Goal: Task Accomplishment & Management: Complete application form

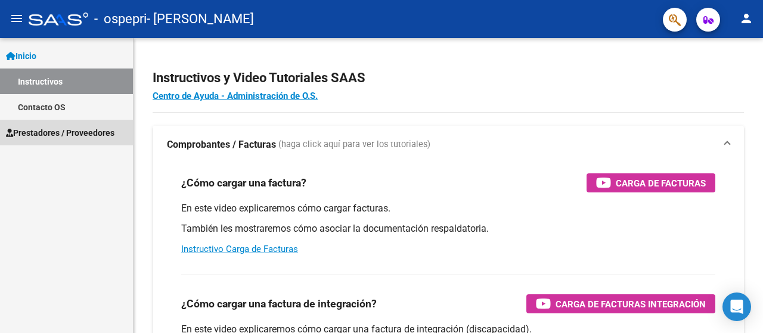
click at [92, 127] on span "Prestadores / Proveedores" at bounding box center [60, 132] width 108 height 13
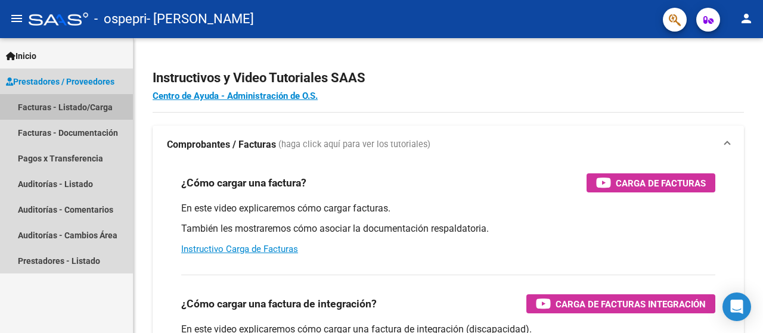
click at [88, 108] on link "Facturas - Listado/Carga" at bounding box center [66, 107] width 133 height 26
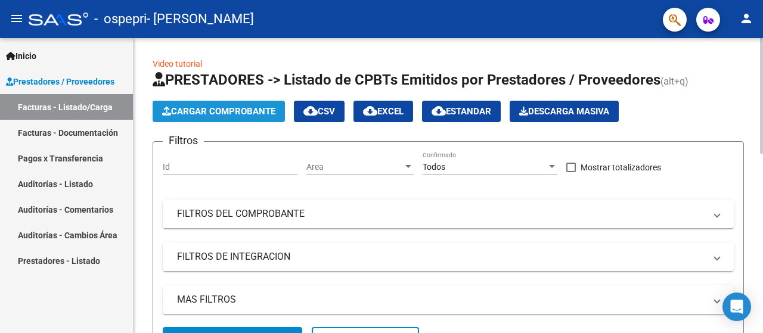
click at [209, 106] on span "Cargar Comprobante" at bounding box center [218, 111] width 113 height 11
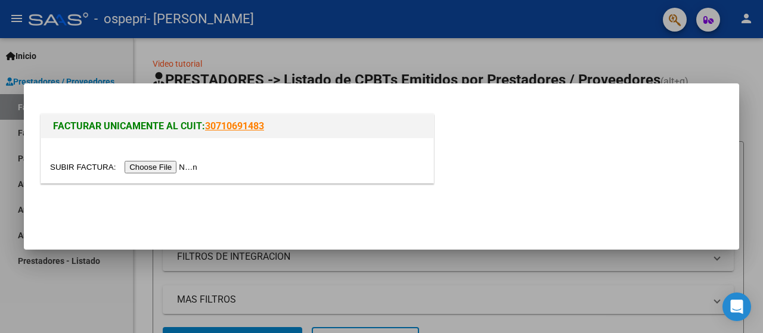
click at [170, 166] on input "file" at bounding box center [125, 167] width 151 height 13
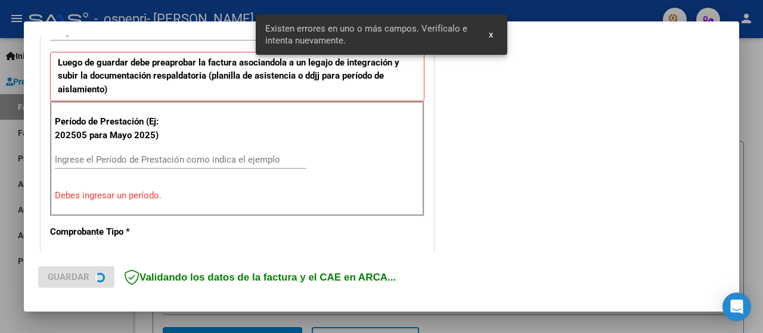
scroll to position [318, 0]
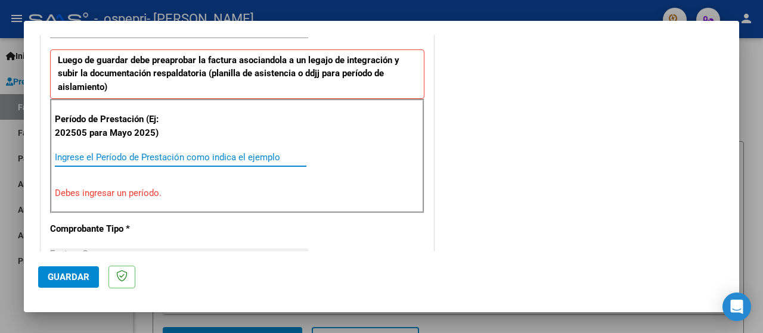
click at [145, 152] on input "Ingrese el Período de Prestación como indica el ejemplo" at bounding box center [180, 157] width 251 height 11
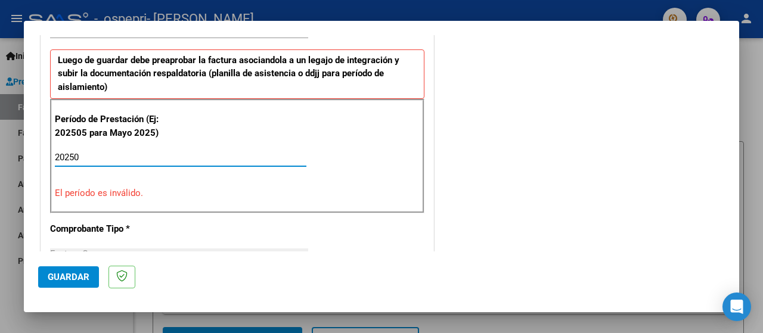
type input "202508"
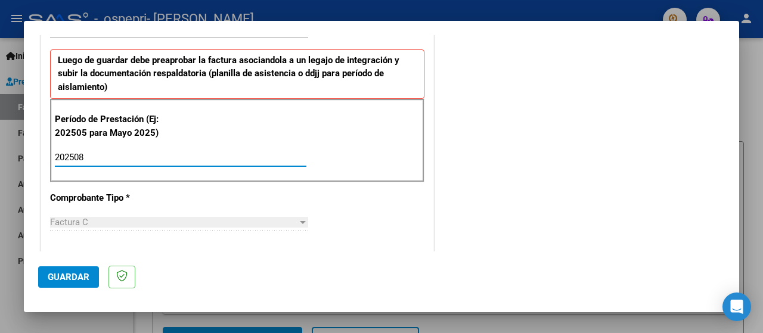
click at [745, 115] on div at bounding box center [381, 166] width 763 height 333
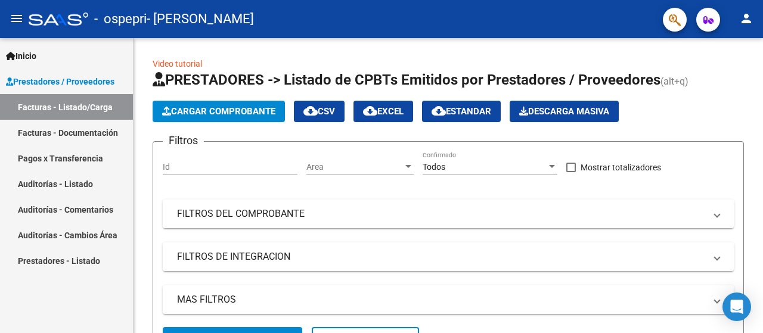
click at [45, 105] on link "Facturas - Listado/Carga" at bounding box center [66, 107] width 133 height 26
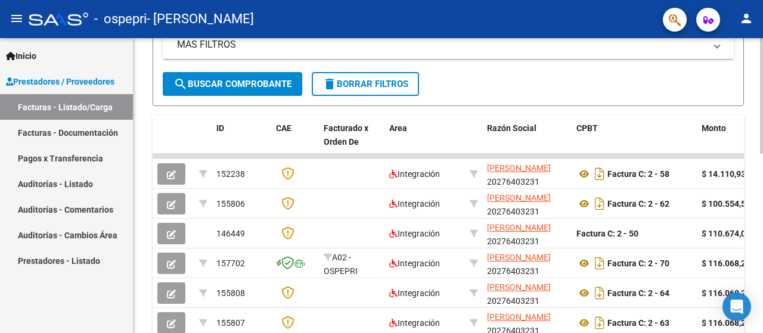
click at [753, 231] on div at bounding box center [761, 197] width 3 height 116
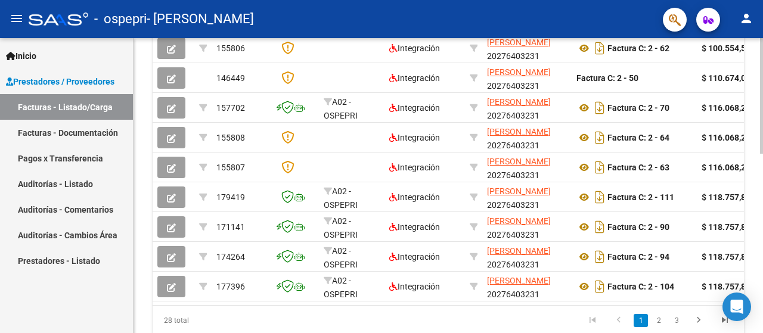
scroll to position [459, 0]
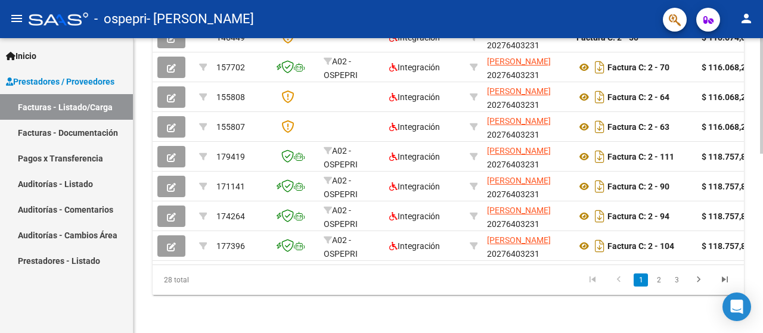
click at [753, 276] on div at bounding box center [761, 275] width 3 height 116
click at [677, 283] on link "3" at bounding box center [676, 279] width 14 height 13
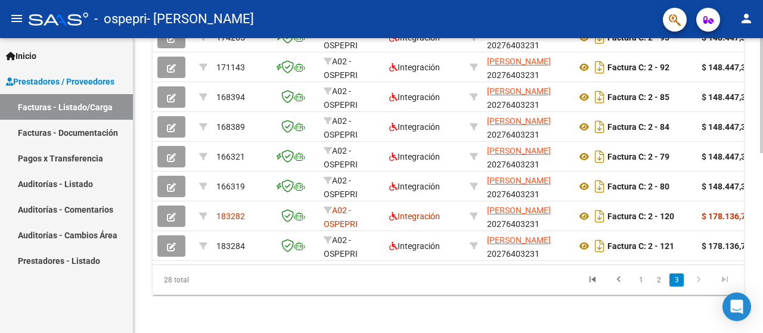
click at [677, 283] on link "3" at bounding box center [676, 279] width 14 height 13
click at [677, 281] on link "3" at bounding box center [676, 279] width 14 height 13
click at [753, 274] on div at bounding box center [761, 270] width 3 height 125
click at [726, 284] on icon "go to last page" at bounding box center [724, 281] width 15 height 14
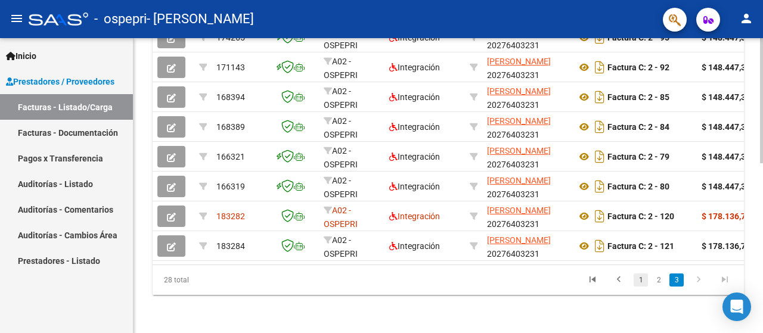
click at [643, 282] on link "1" at bounding box center [640, 279] width 14 height 13
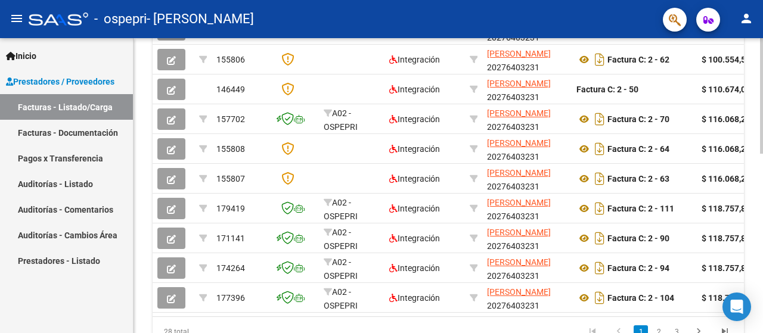
scroll to position [459, 0]
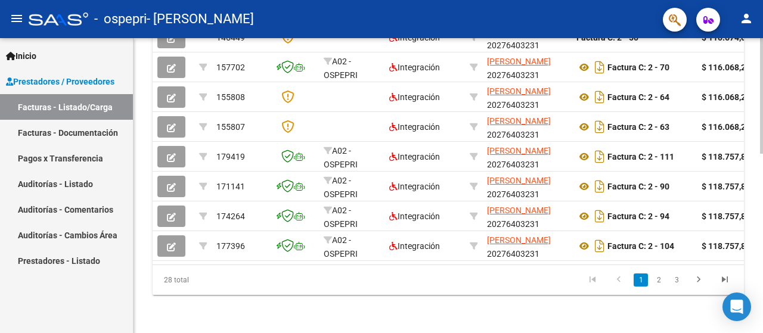
click at [753, 283] on div at bounding box center [761, 275] width 3 height 116
click at [658, 278] on link "2" at bounding box center [658, 279] width 14 height 13
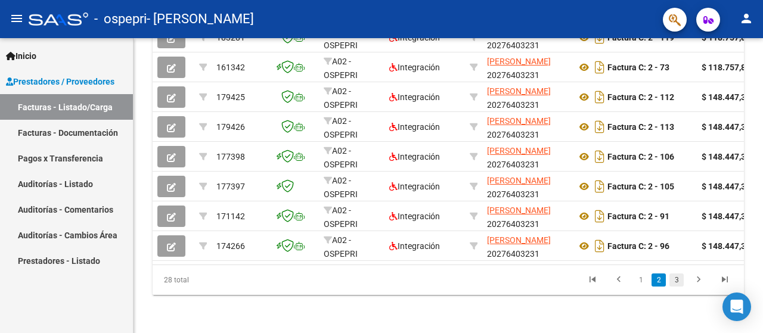
click at [677, 282] on link "3" at bounding box center [676, 279] width 14 height 13
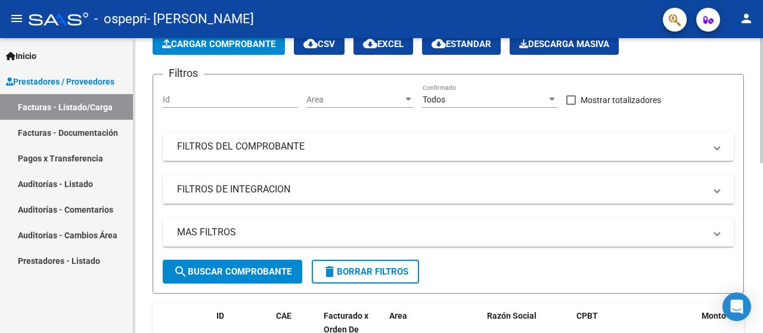
scroll to position [62, 0]
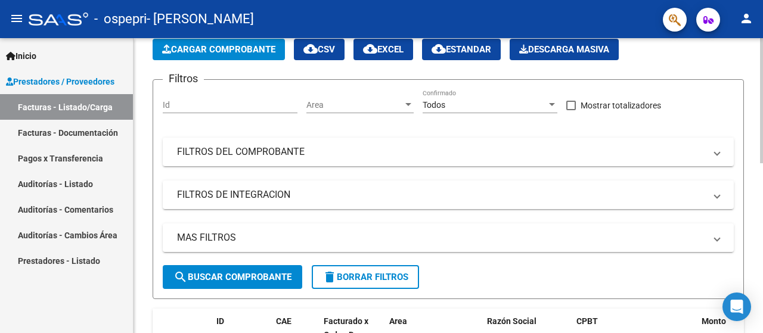
click at [753, 101] on div at bounding box center [761, 127] width 3 height 125
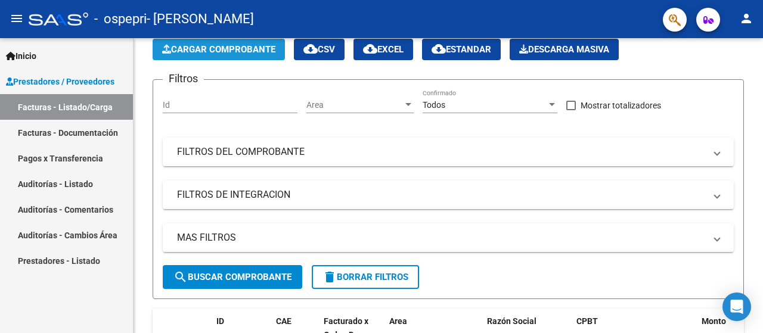
click at [223, 49] on span "Cargar Comprobante" at bounding box center [218, 49] width 113 height 11
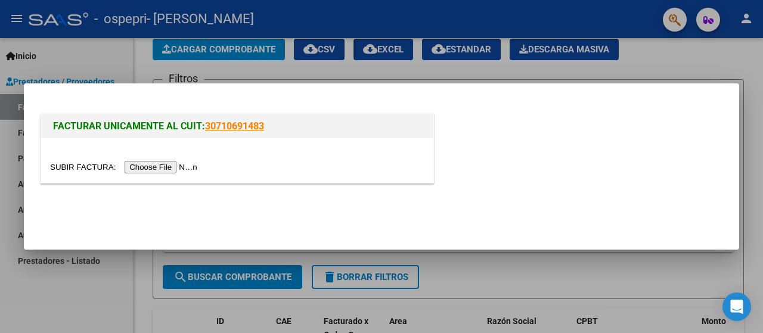
click at [170, 166] on input "file" at bounding box center [125, 167] width 151 height 13
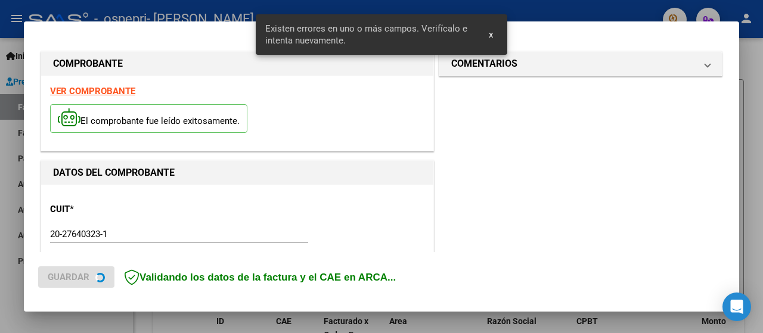
scroll to position [296, 0]
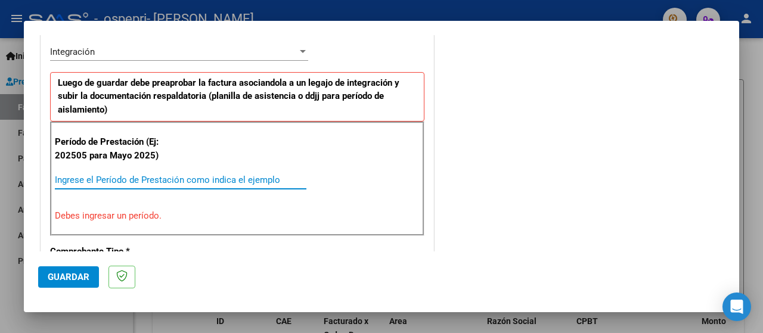
click at [130, 175] on input "Ingrese el Período de Prestación como indica el ejemplo" at bounding box center [180, 180] width 251 height 11
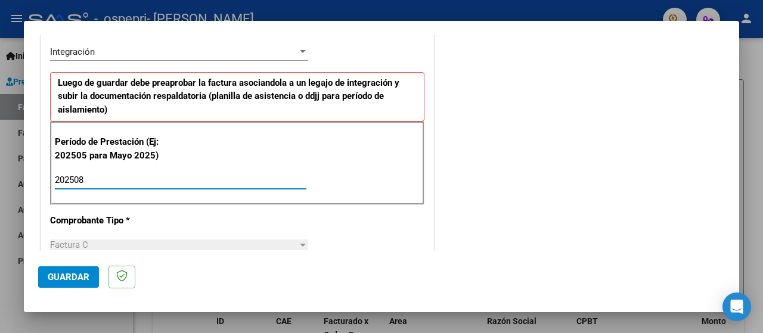
type input "202508"
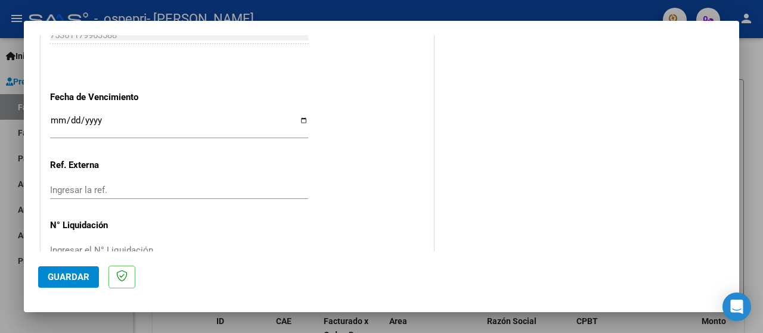
scroll to position [836, 0]
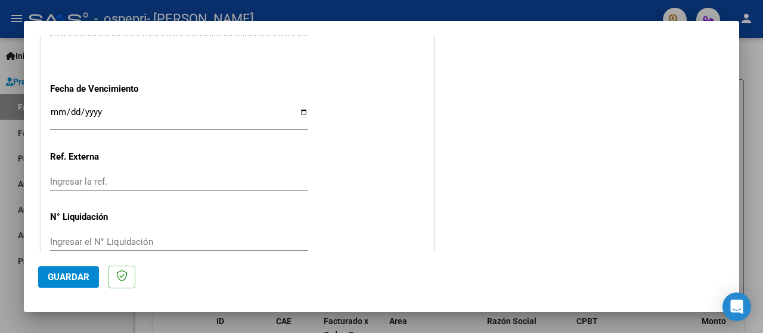
click at [55, 107] on input "Ingresar la fecha" at bounding box center [179, 116] width 258 height 19
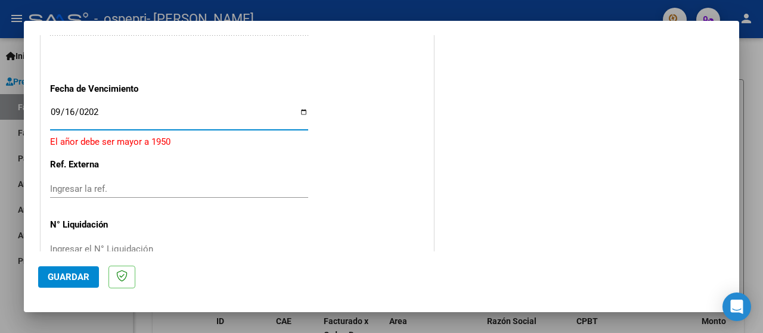
type input "[DATE]"
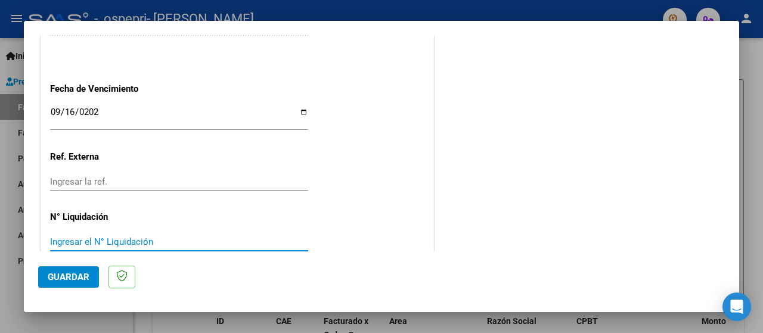
click at [111, 237] on input "Ingresar el N° Liquidación" at bounding box center [179, 242] width 258 height 11
type input "273044"
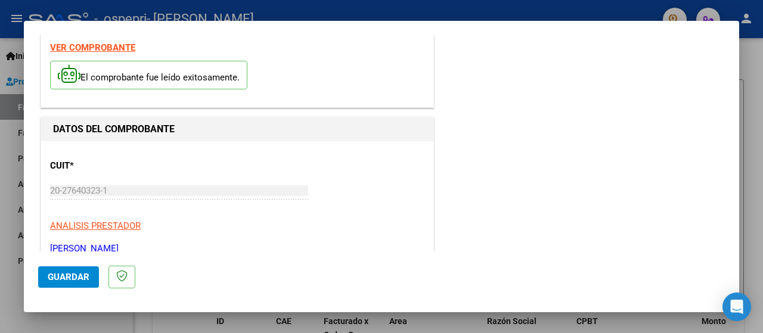
scroll to position [0, 0]
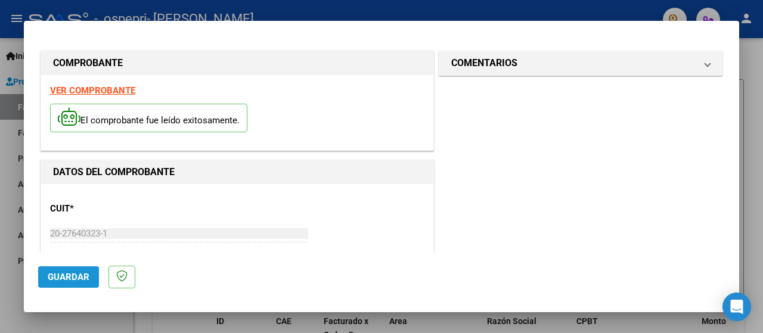
click at [60, 272] on span "Guardar" at bounding box center [69, 277] width 42 height 11
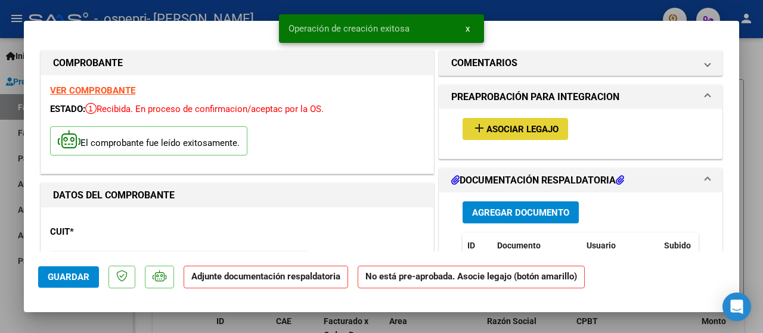
click at [477, 128] on mat-icon "add" at bounding box center [479, 128] width 14 height 14
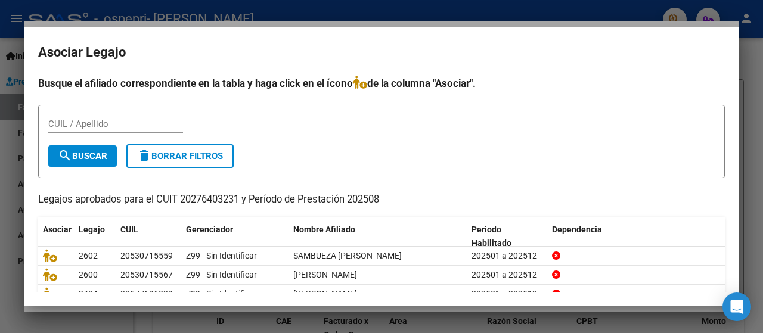
scroll to position [51, 0]
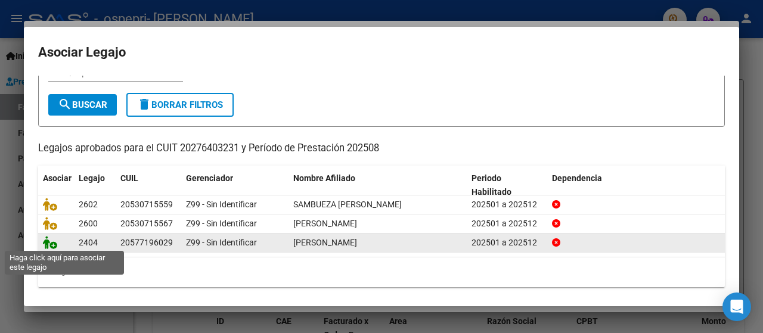
click at [52, 244] on icon at bounding box center [50, 242] width 14 height 13
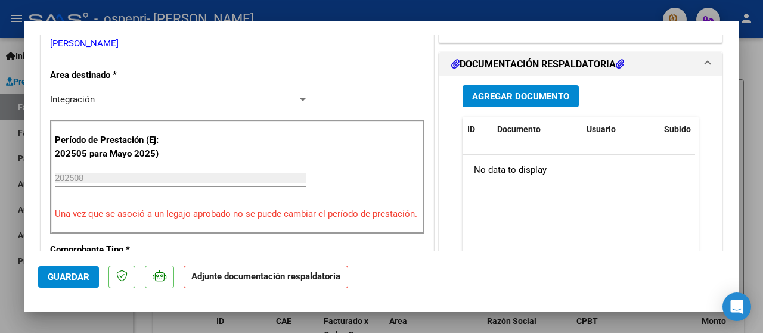
scroll to position [257, 0]
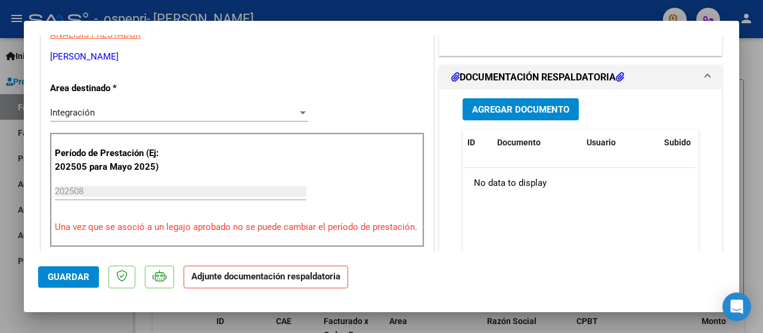
click at [545, 105] on span "Agregar Documento" at bounding box center [520, 109] width 97 height 11
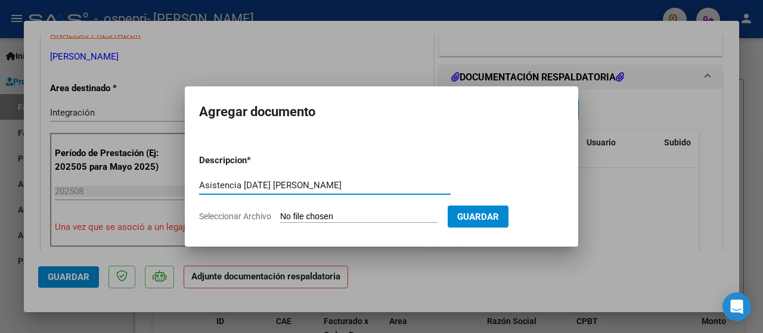
type input "Asistencia [DATE] [PERSON_NAME]"
click at [374, 214] on input "Seleccionar Archivo" at bounding box center [359, 217] width 158 height 11
type input "C:\fakepath\asistencia agosto [PERSON_NAME] 2025.pdf"
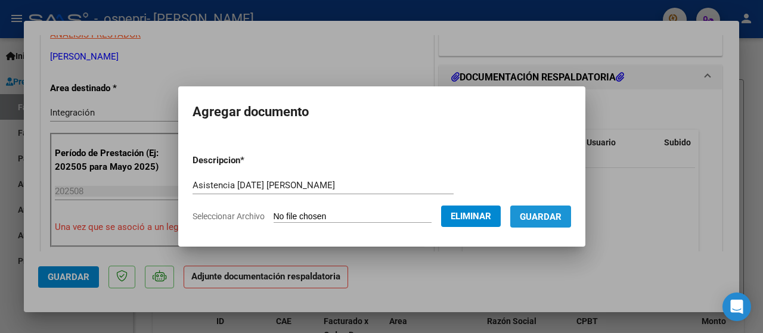
click at [537, 214] on span "Guardar" at bounding box center [541, 217] width 42 height 11
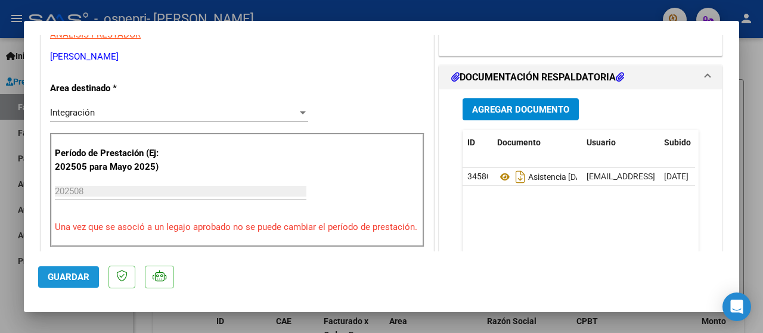
click at [73, 276] on span "Guardar" at bounding box center [69, 277] width 42 height 11
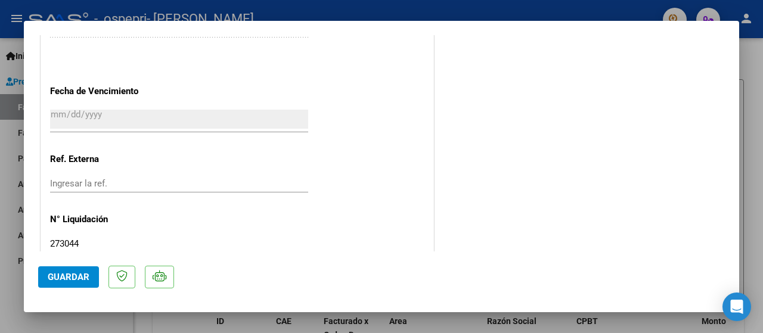
scroll to position [860, 0]
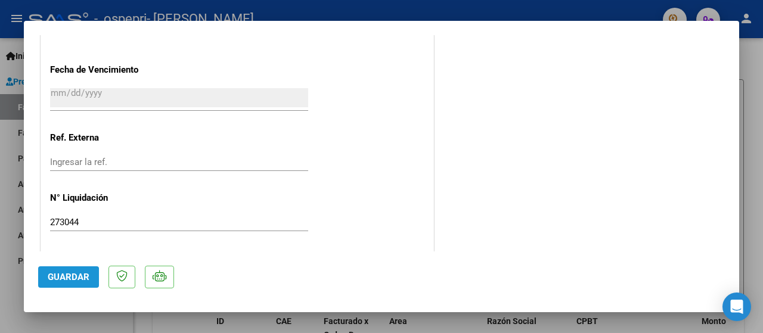
click at [63, 278] on span "Guardar" at bounding box center [69, 277] width 42 height 11
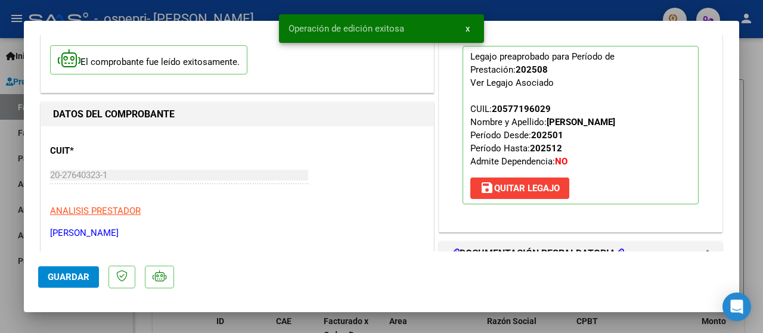
scroll to position [0, 0]
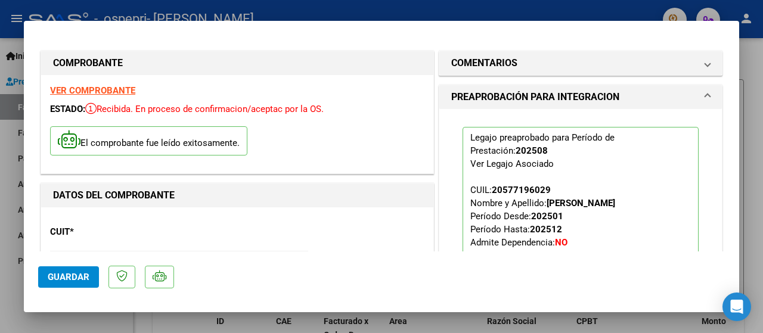
click at [0, 198] on div at bounding box center [381, 166] width 763 height 333
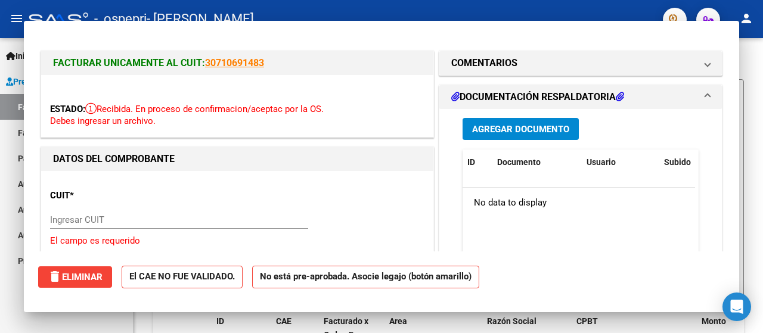
click at [0, 198] on link "Auditorías - Comentarios" at bounding box center [66, 210] width 133 height 26
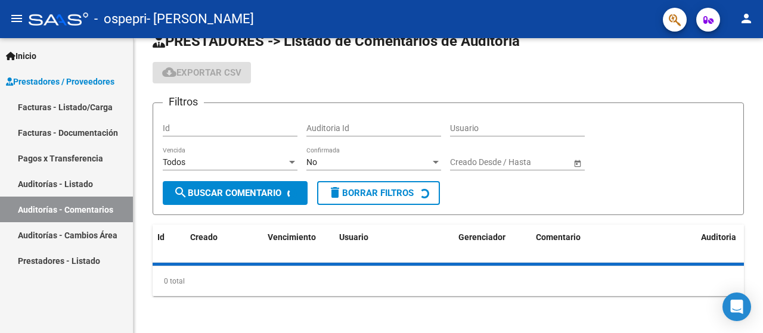
scroll to position [52, 0]
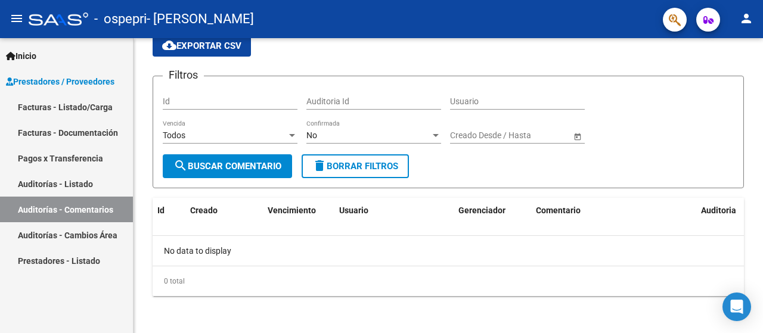
click at [49, 104] on link "Facturas - Listado/Carga" at bounding box center [66, 107] width 133 height 26
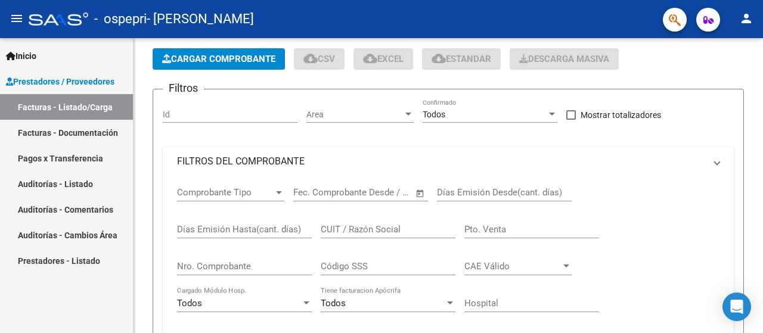
scroll to position [62, 0]
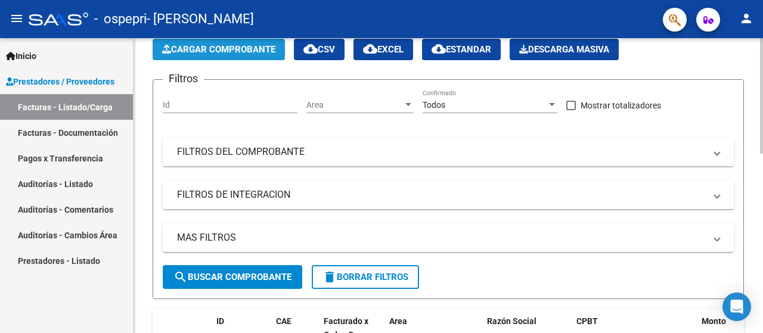
click at [201, 44] on span "Cargar Comprobante" at bounding box center [218, 49] width 113 height 11
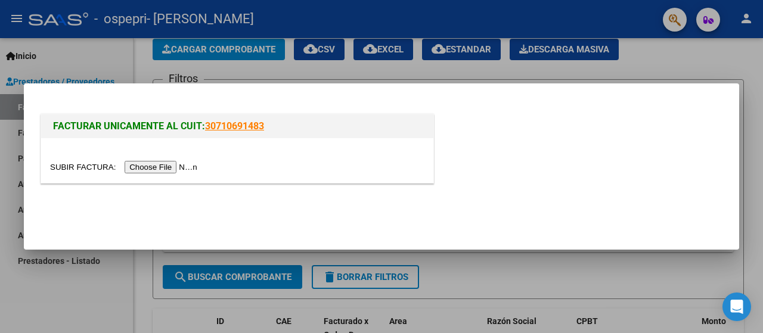
click at [173, 170] on input "file" at bounding box center [125, 167] width 151 height 13
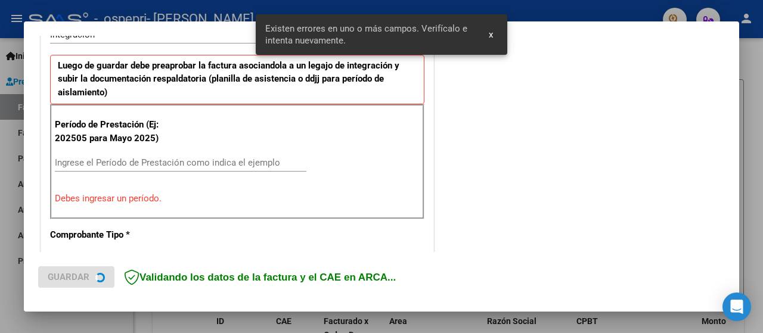
scroll to position [318, 0]
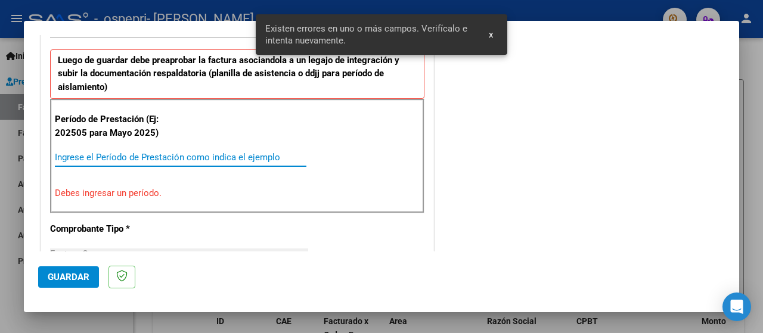
click at [85, 157] on input "Ingrese el Período de Prestación como indica el ejemplo" at bounding box center [180, 157] width 251 height 11
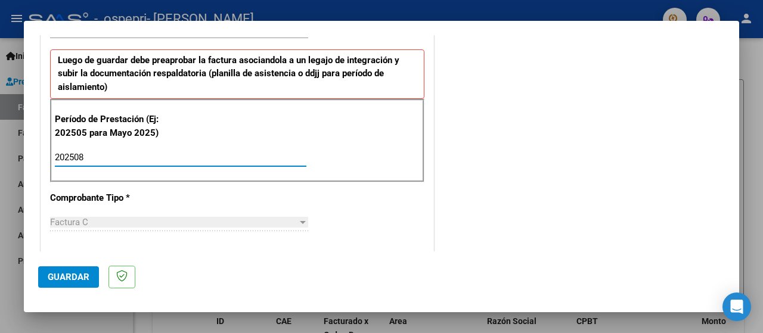
type input "202508"
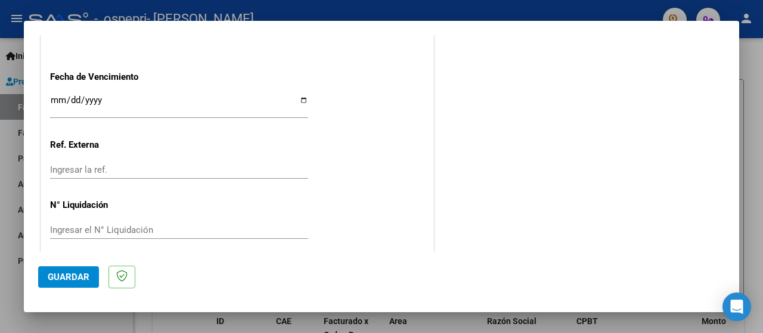
scroll to position [856, 0]
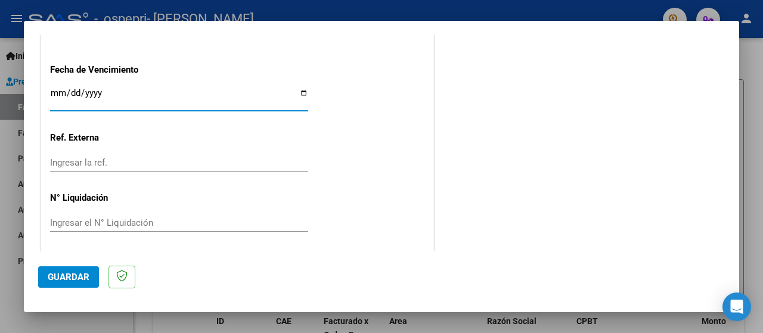
click at [54, 88] on input "Ingresar la fecha" at bounding box center [179, 97] width 258 height 19
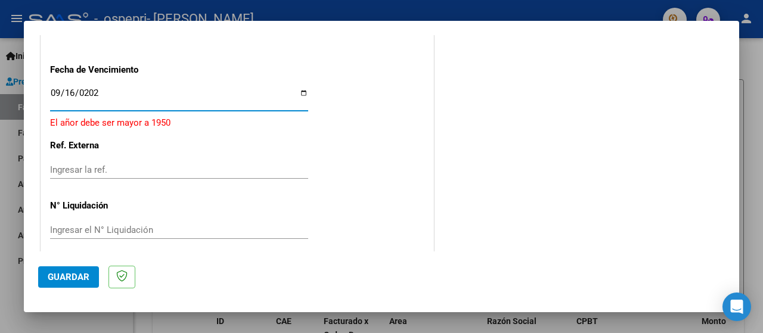
type input "[DATE]"
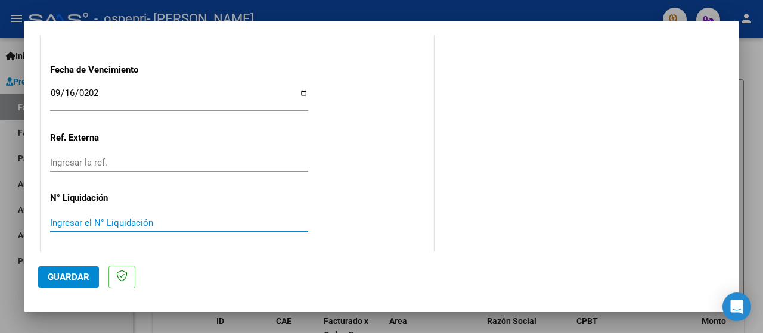
click at [119, 217] on input "Ingresar el N° Liquidación" at bounding box center [179, 222] width 258 height 11
type input "273045"
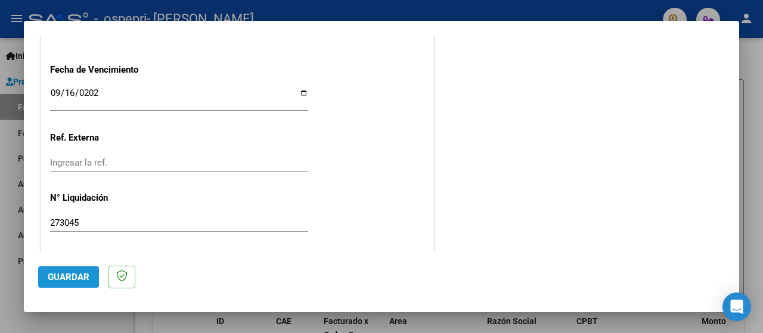
click at [67, 277] on span "Guardar" at bounding box center [69, 277] width 42 height 11
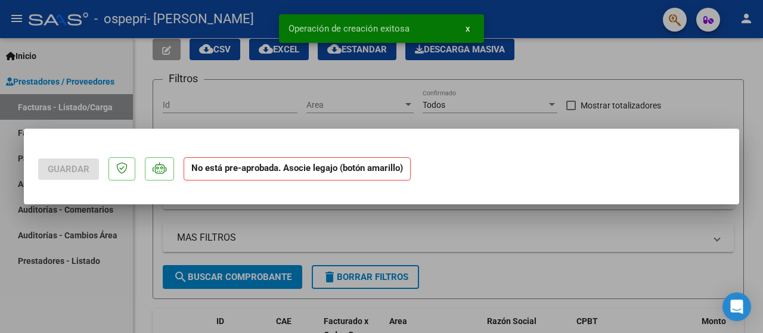
scroll to position [0, 0]
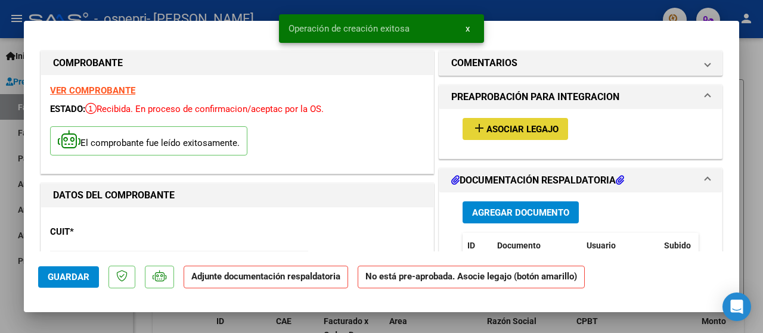
click at [500, 126] on span "Asociar Legajo" at bounding box center [522, 129] width 72 height 11
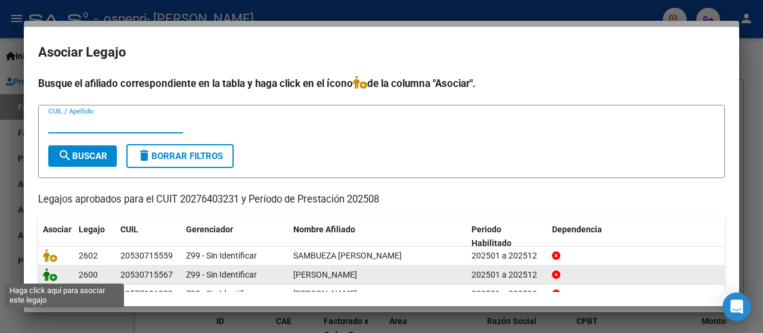
click at [48, 275] on icon at bounding box center [50, 274] width 14 height 13
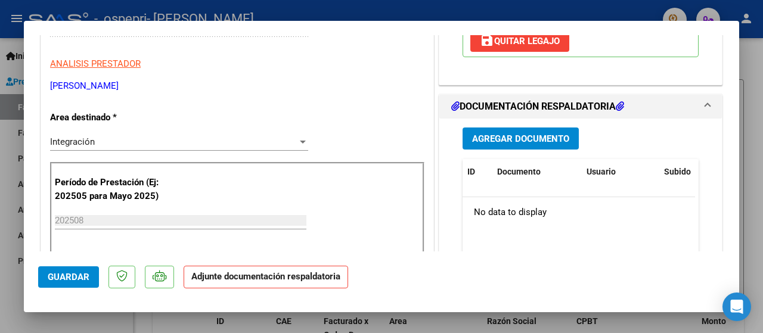
scroll to position [238, 0]
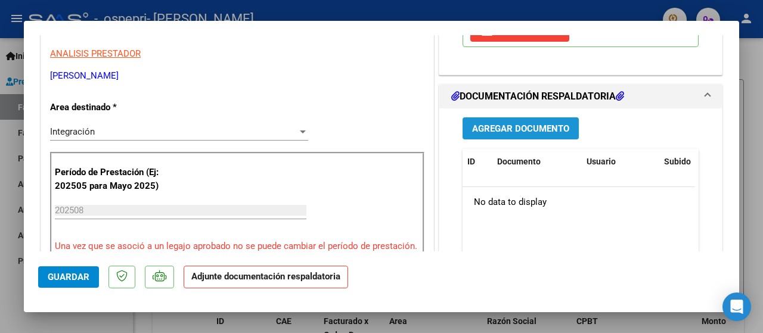
click at [509, 127] on span "Agregar Documento" at bounding box center [520, 128] width 97 height 11
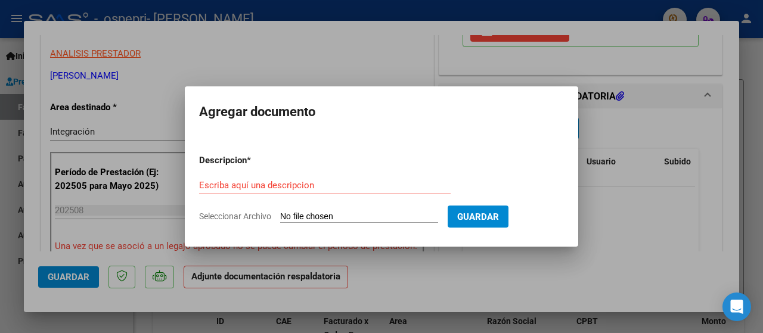
click at [356, 219] on input "Seleccionar Archivo" at bounding box center [359, 217] width 158 height 11
type input "C:\fakepath\asistencia [DATE] [PERSON_NAME].pdf"
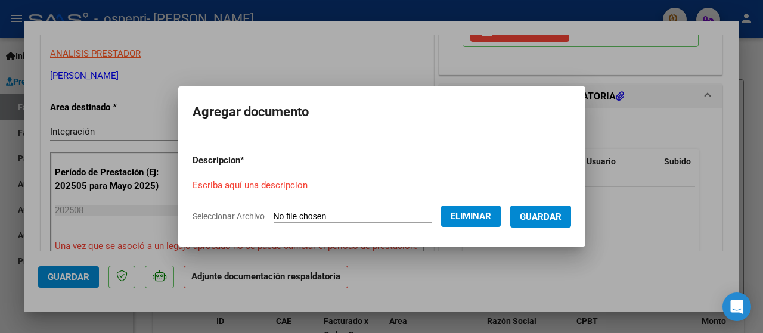
click at [257, 172] on form "Descripcion * Escriba aquí una descripcion Seleccionar Archivo Eliminar Guardar" at bounding box center [381, 188] width 378 height 87
click at [256, 181] on input "Escriba aquí una descripcion" at bounding box center [322, 185] width 261 height 11
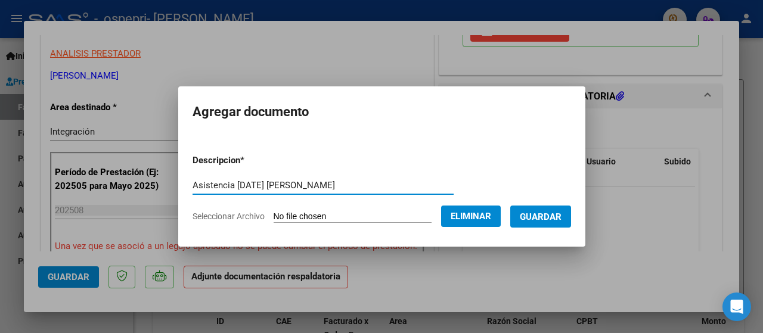
type input "Asistencia [DATE] [PERSON_NAME]"
click at [555, 218] on span "Guardar" at bounding box center [541, 217] width 42 height 11
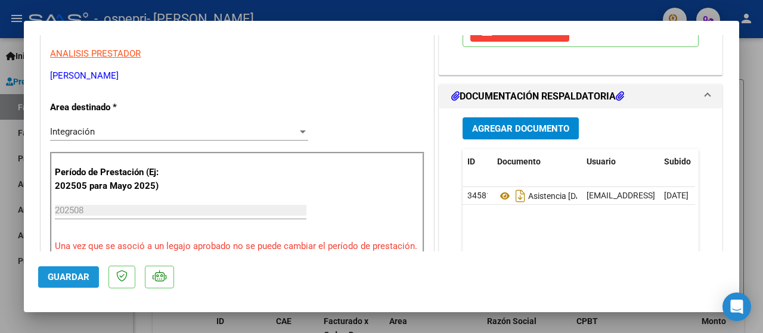
click at [70, 278] on span "Guardar" at bounding box center [69, 277] width 42 height 11
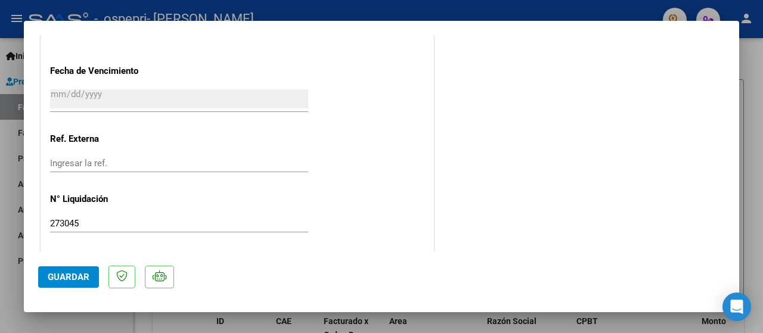
scroll to position [860, 0]
click at [76, 276] on span "Guardar" at bounding box center [69, 277] width 42 height 11
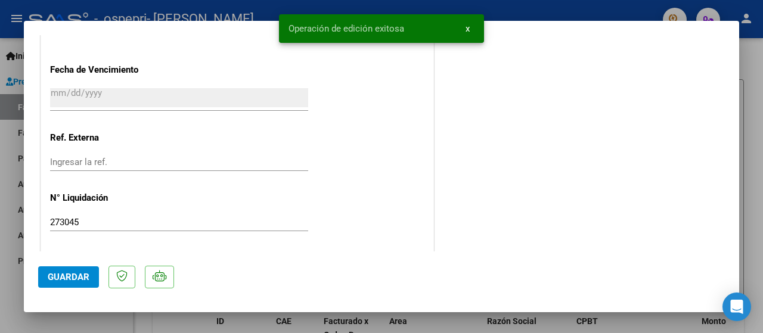
click at [0, 214] on div at bounding box center [381, 166] width 763 height 333
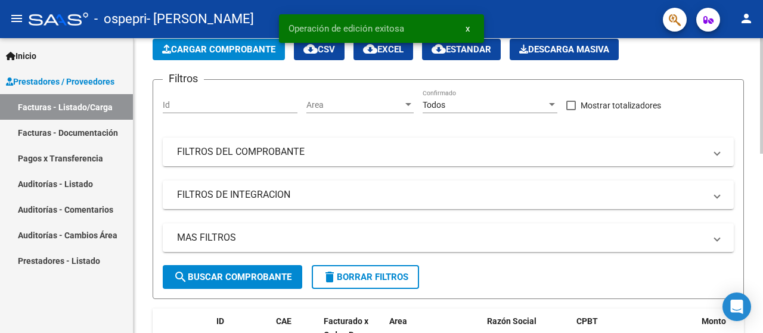
click at [201, 45] on span "Cargar Comprobante" at bounding box center [218, 49] width 113 height 11
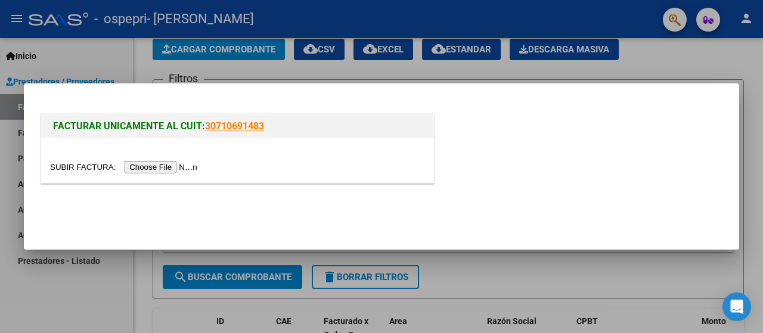
click at [164, 169] on input "file" at bounding box center [125, 167] width 151 height 13
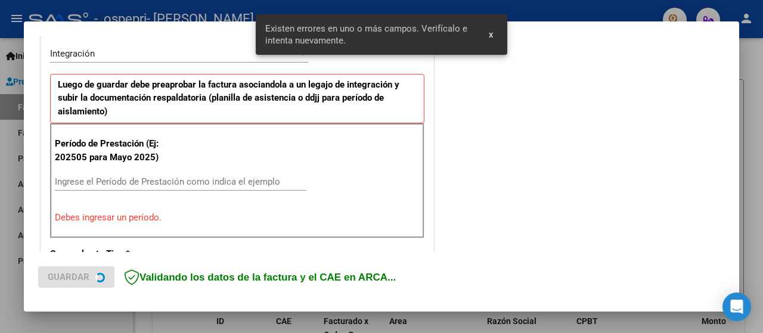
scroll to position [296, 0]
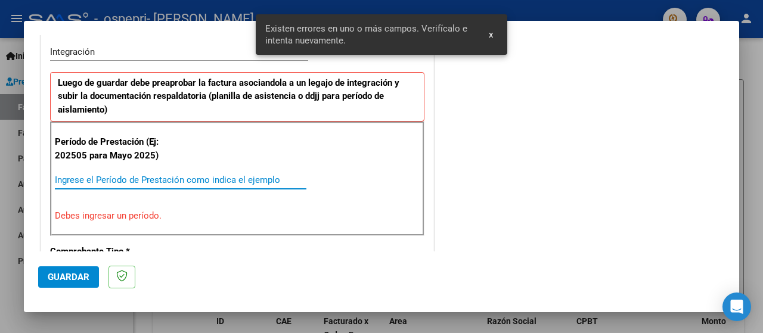
click at [150, 180] on input "Ingrese el Período de Prestación como indica el ejemplo" at bounding box center [180, 180] width 251 height 11
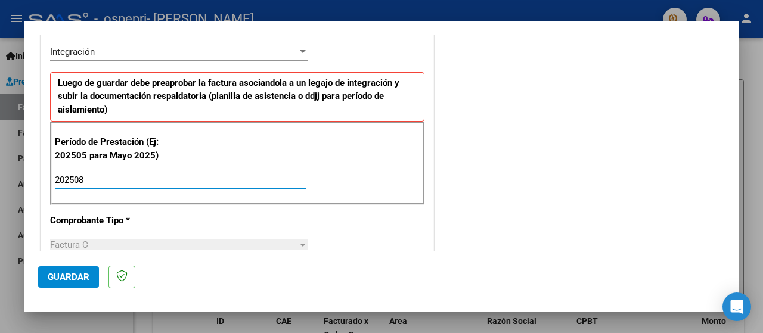
type input "202508"
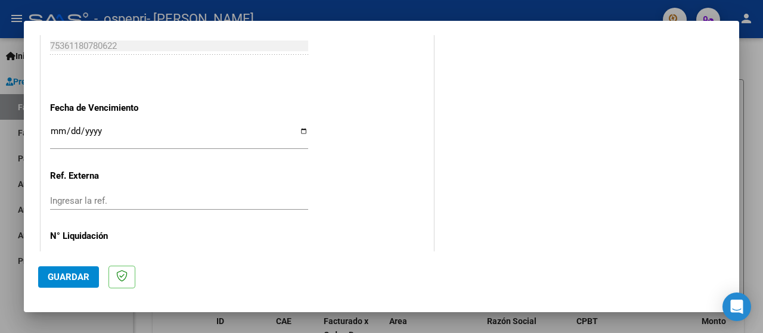
scroll to position [820, 0]
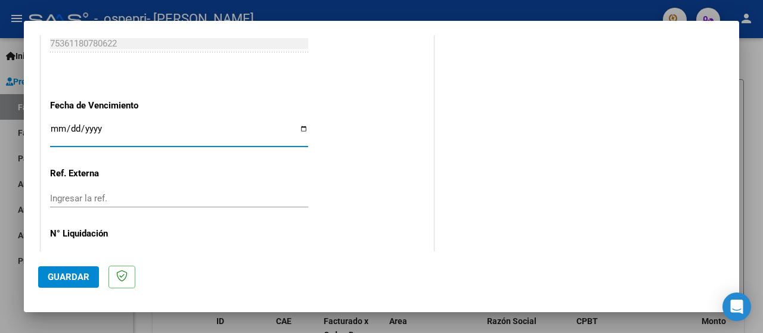
click at [52, 132] on input "Ingresar la fecha" at bounding box center [179, 133] width 258 height 19
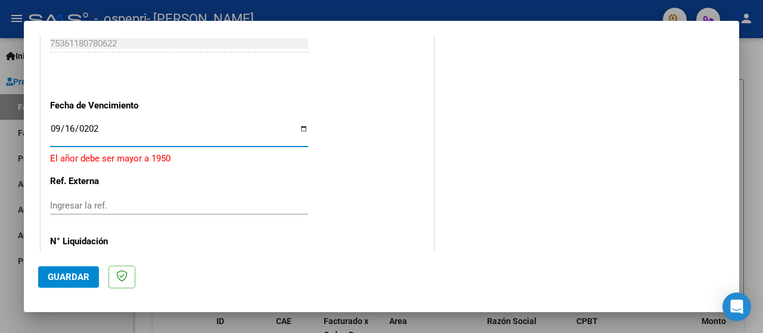
type input "[DATE]"
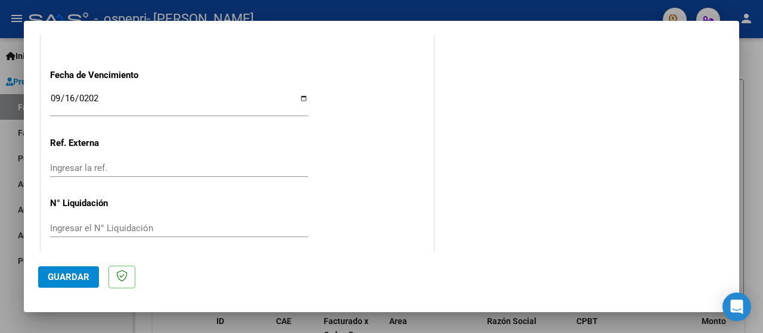
scroll to position [856, 0]
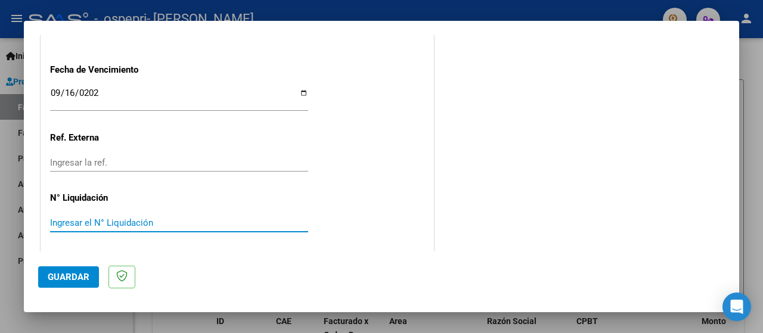
click at [135, 219] on input "Ingresar el N° Liquidación" at bounding box center [179, 222] width 258 height 11
type input "273046"
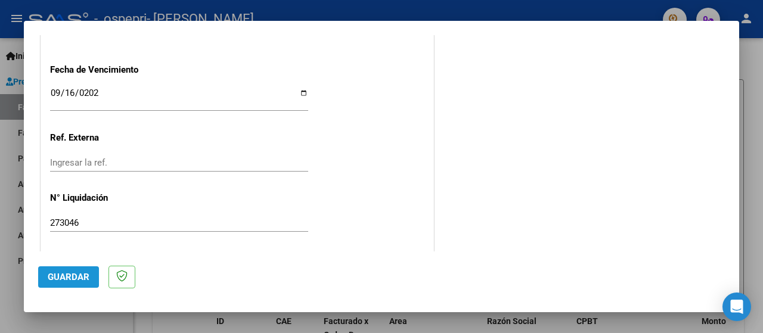
click at [70, 281] on span "Guardar" at bounding box center [69, 277] width 42 height 11
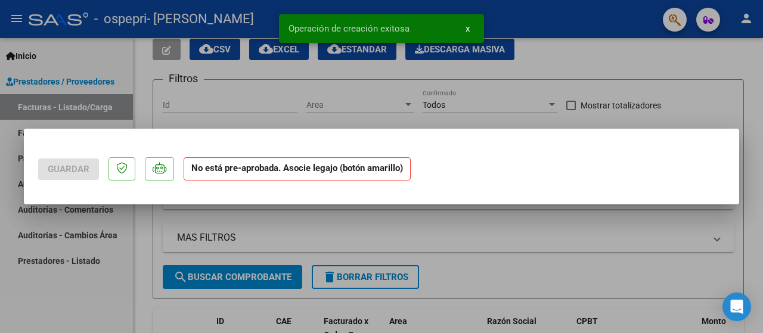
scroll to position [0, 0]
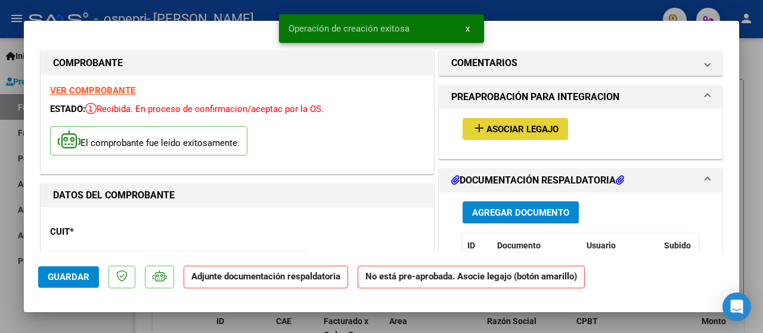
click at [487, 132] on span "Asociar Legajo" at bounding box center [522, 129] width 72 height 11
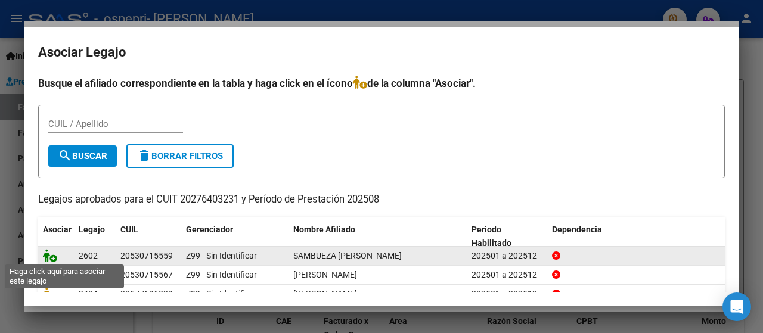
click at [49, 257] on icon at bounding box center [50, 255] width 14 height 13
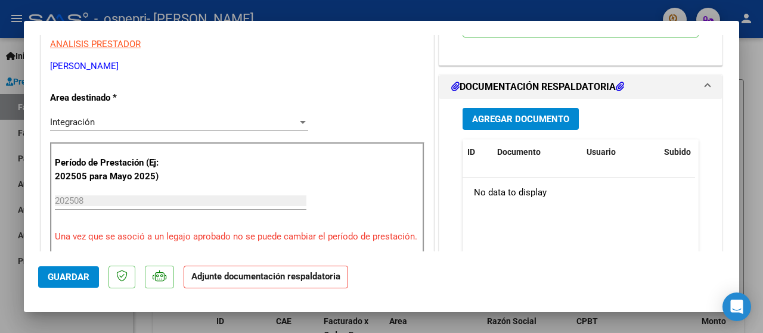
scroll to position [262, 0]
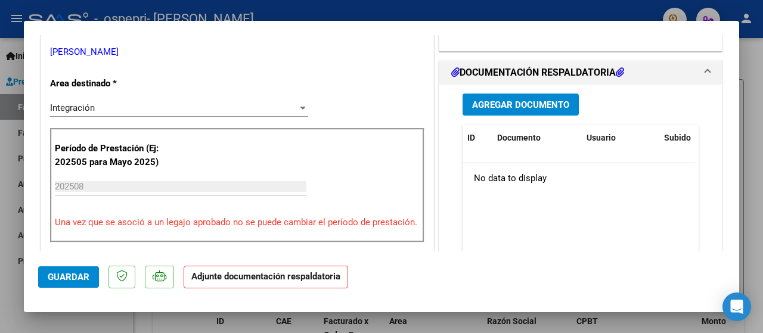
click at [494, 105] on span "Agregar Documento" at bounding box center [520, 104] width 97 height 11
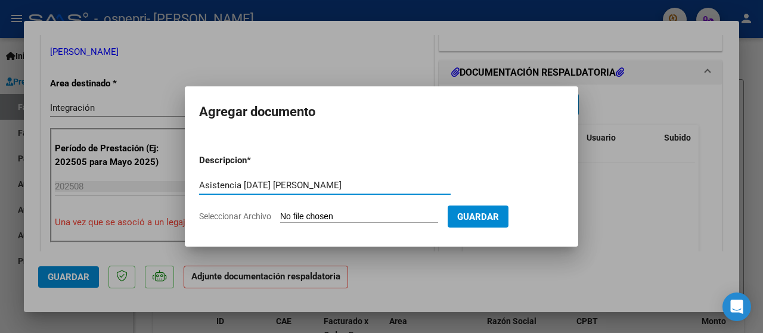
type input "Asistencia [DATE] [PERSON_NAME]"
click at [377, 217] on input "Seleccionar Archivo" at bounding box center [359, 217] width 158 height 11
type input "C:\fakepath\asistencia [DATE] [PERSON_NAME].pdf"
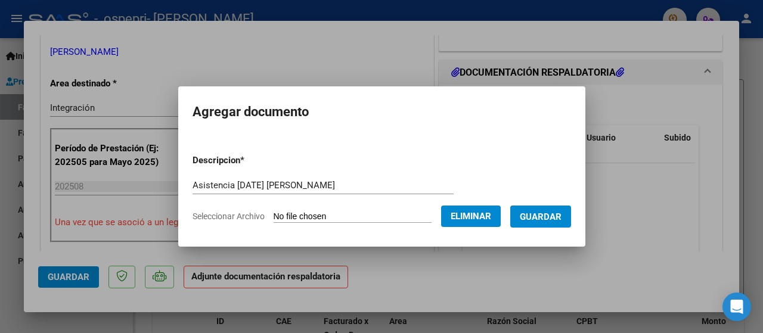
click at [543, 216] on span "Guardar" at bounding box center [541, 217] width 42 height 11
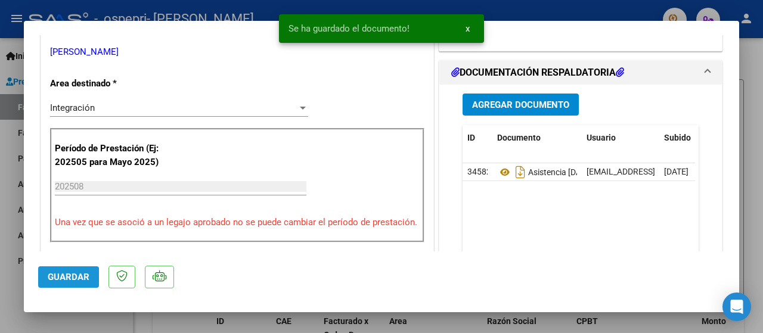
click at [63, 278] on span "Guardar" at bounding box center [69, 277] width 42 height 11
click at [6, 250] on div at bounding box center [381, 166] width 763 height 333
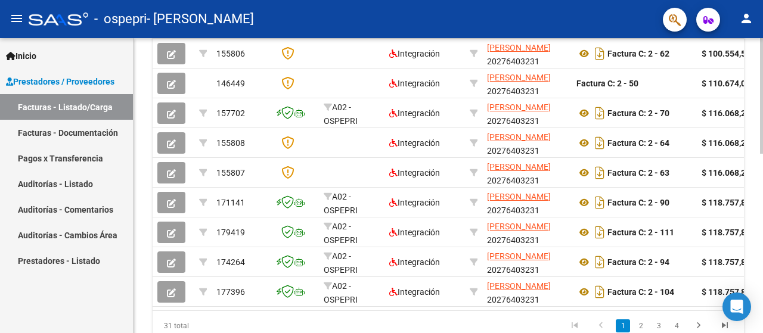
scroll to position [459, 0]
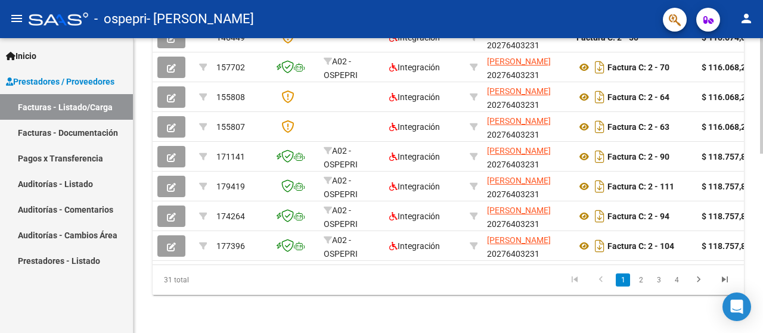
click at [753, 316] on div at bounding box center [761, 275] width 3 height 116
click at [677, 278] on link "4" at bounding box center [676, 279] width 14 height 13
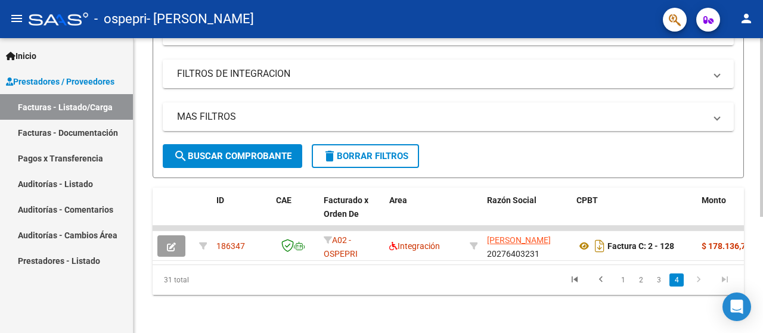
scroll to position [191, 0]
click at [659, 281] on link "3" at bounding box center [658, 279] width 14 height 13
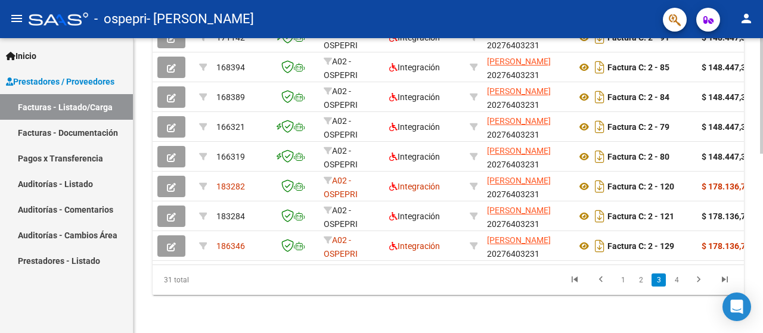
scroll to position [459, 0]
click at [753, 332] on html "menu - ospepri - [PERSON_NAME] person Inicio Instructivos Contacto OS Prestador…" at bounding box center [381, 166] width 763 height 333
click at [679, 278] on link "4" at bounding box center [676, 279] width 14 height 13
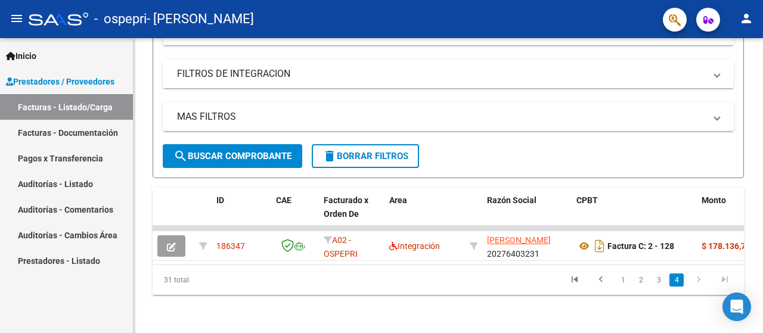
scroll to position [191, 0]
click at [653, 279] on link "3" at bounding box center [658, 279] width 14 height 13
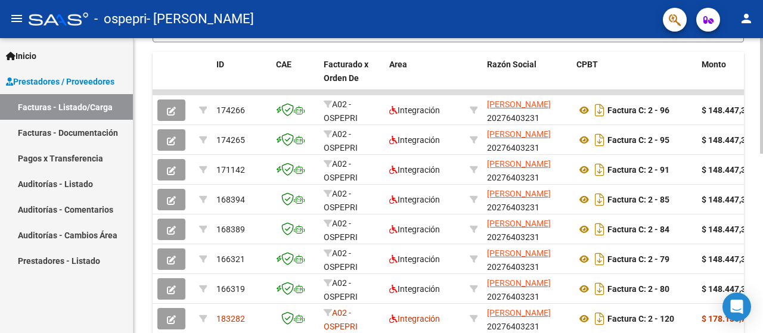
click at [753, 202] on div at bounding box center [761, 223] width 3 height 116
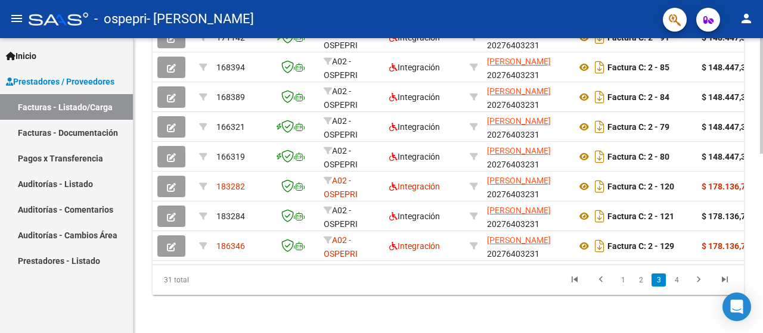
scroll to position [459, 0]
click at [753, 260] on div at bounding box center [761, 275] width 3 height 116
